Goal: Task Accomplishment & Management: Manage account settings

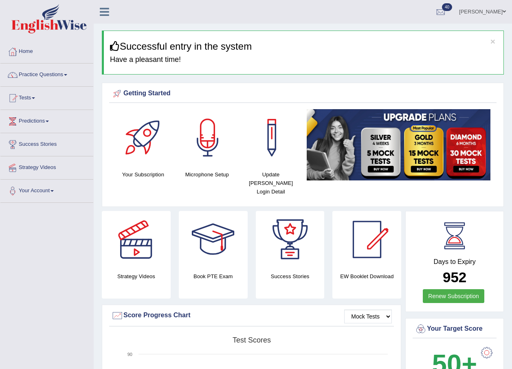
click at [498, 10] on link "Ali Hasan Biswas" at bounding box center [482, 10] width 59 height 21
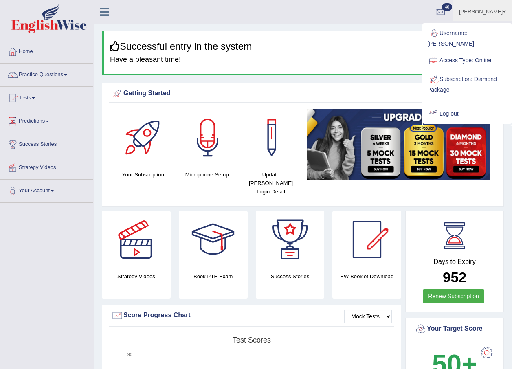
click at [464, 105] on link "Log out" at bounding box center [468, 114] width 88 height 19
